Goal: Submit feedback/report problem

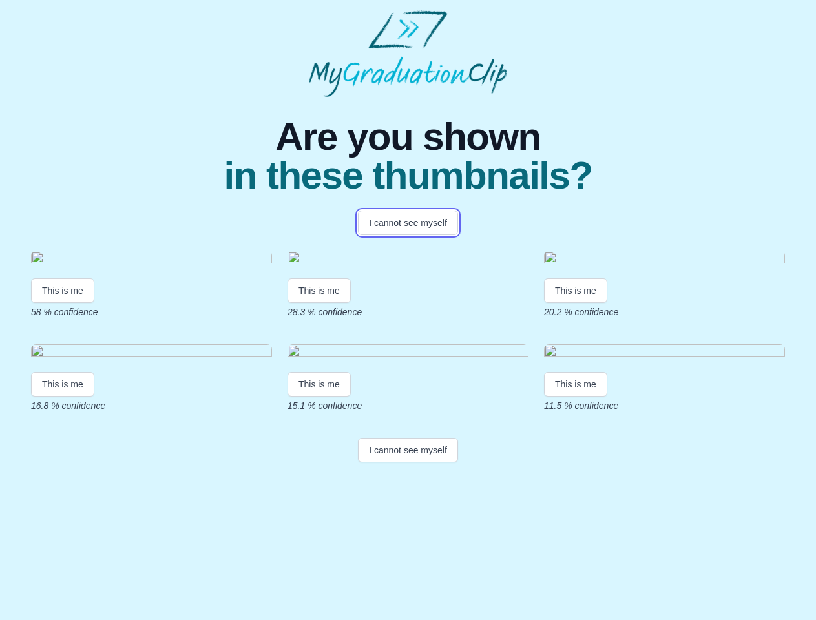
click at [408, 223] on button "I cannot see myself" at bounding box center [408, 223] width 100 height 25
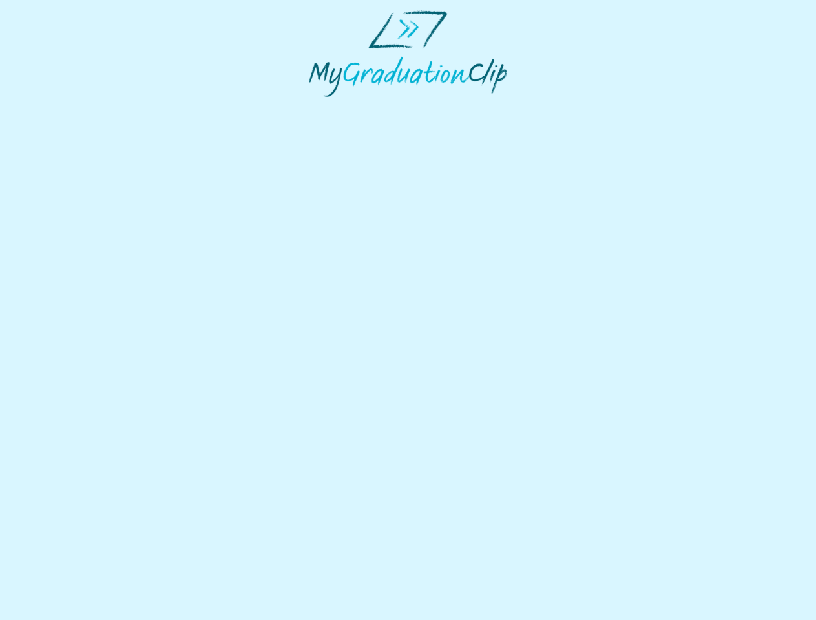
click at [63, 107] on html at bounding box center [408, 53] width 816 height 107
click at [321, 107] on html at bounding box center [408, 53] width 816 height 107
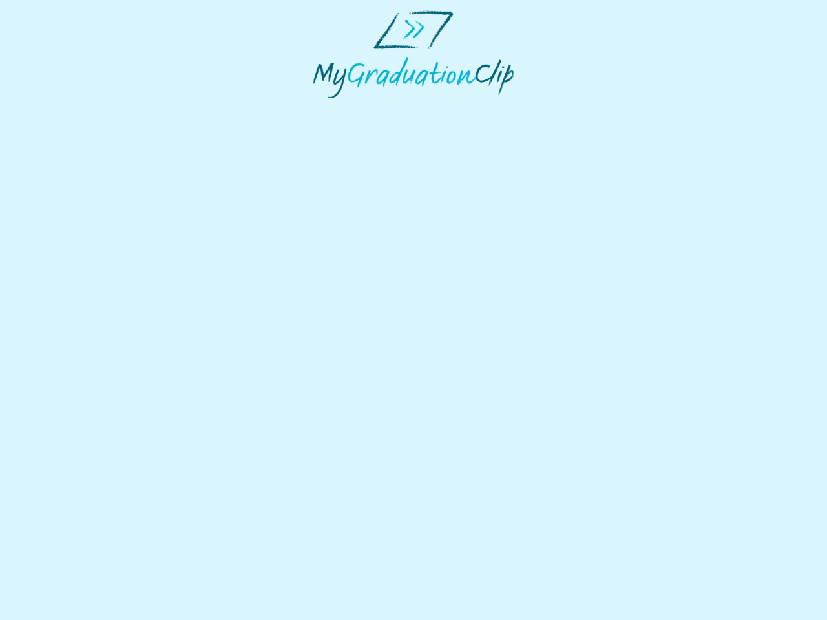
click at [579, 108] on html at bounding box center [413, 54] width 827 height 108
click at [63, 108] on html at bounding box center [413, 54] width 827 height 108
click at [321, 108] on html at bounding box center [413, 54] width 827 height 108
click at [579, 108] on html at bounding box center [413, 54] width 827 height 108
